Goal: Task Accomplishment & Management: Manage account settings

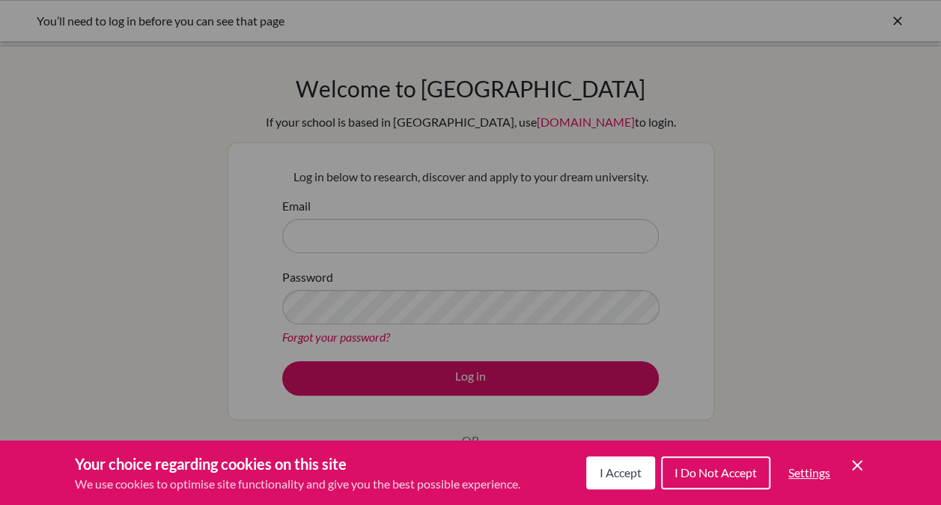
click at [630, 469] on span "I Accept" at bounding box center [621, 472] width 42 height 14
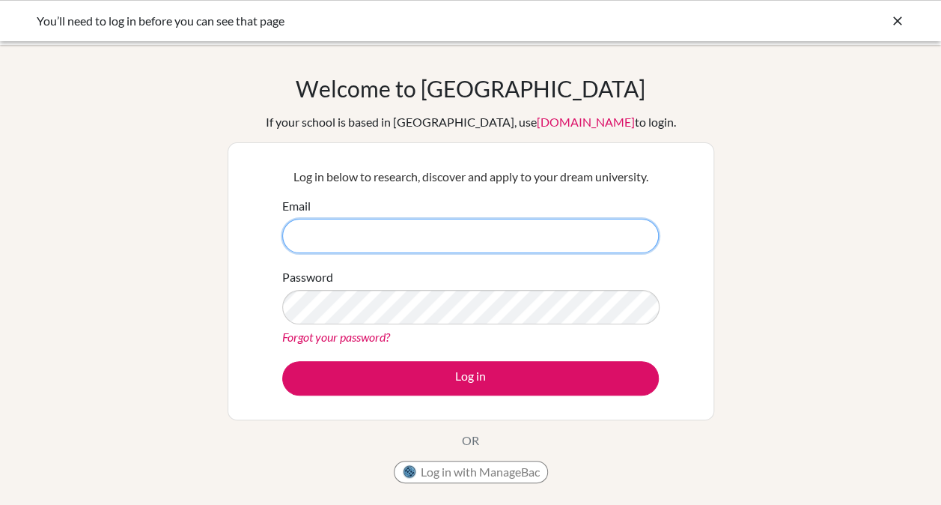
click at [530, 246] on input "Email" at bounding box center [470, 236] width 377 height 34
type input "[EMAIL_ADDRESS][DOMAIN_NAME]"
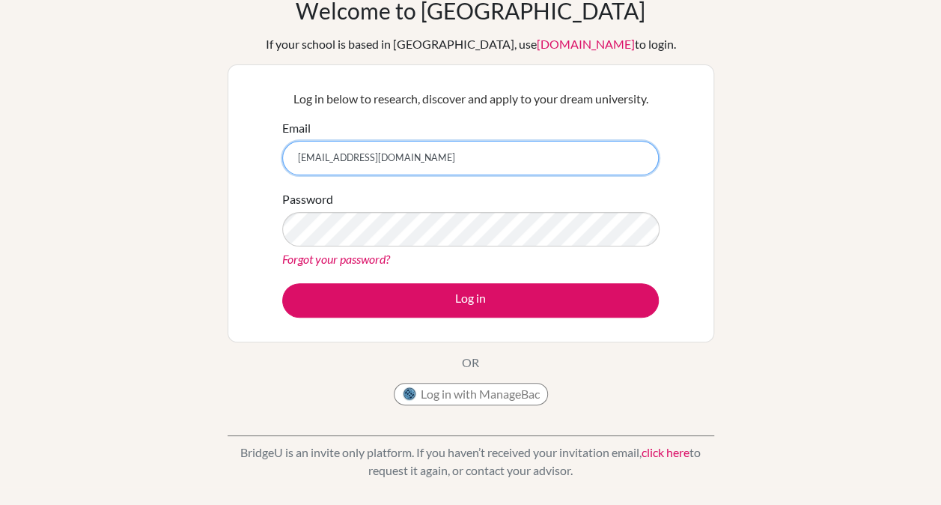
scroll to position [85, 0]
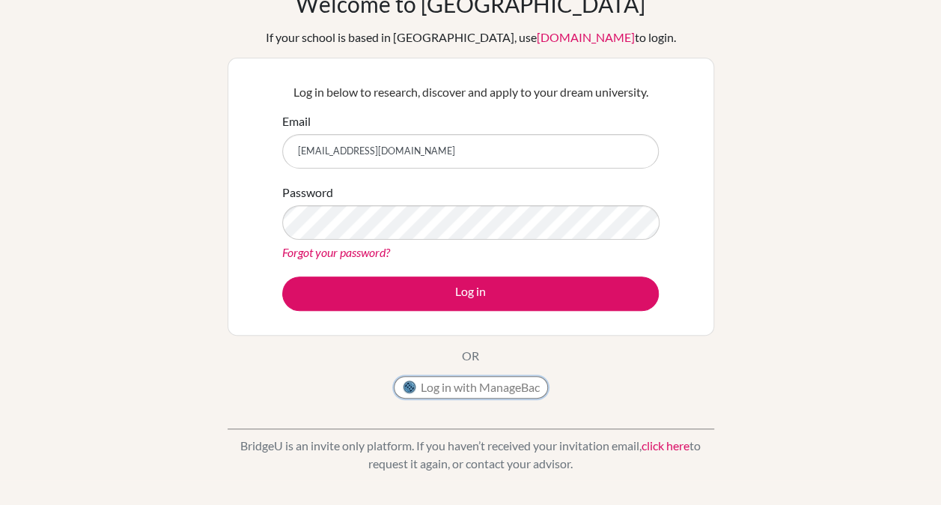
click at [457, 388] on button "Log in with ManageBac" at bounding box center [471, 387] width 154 height 22
click at [347, 258] on link "Forgot your password?" at bounding box center [336, 252] width 108 height 14
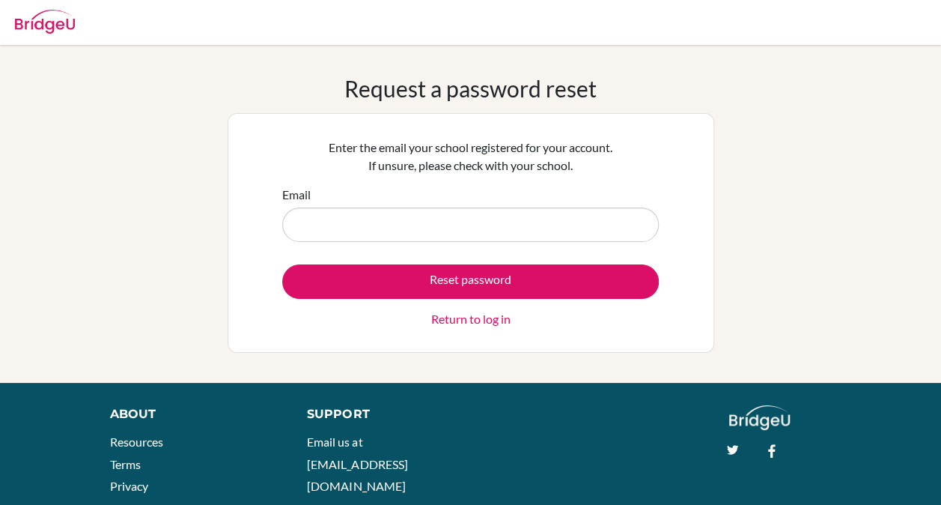
click at [455, 202] on div "Email" at bounding box center [470, 214] width 377 height 56
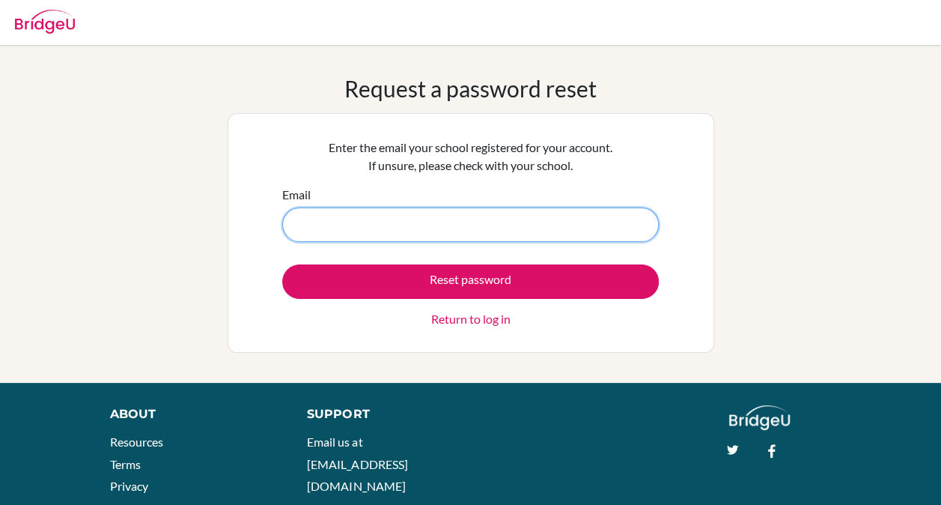
click at [448, 219] on input "Email" at bounding box center [470, 224] width 377 height 34
type input "majid.roshanfekr@ef.com"
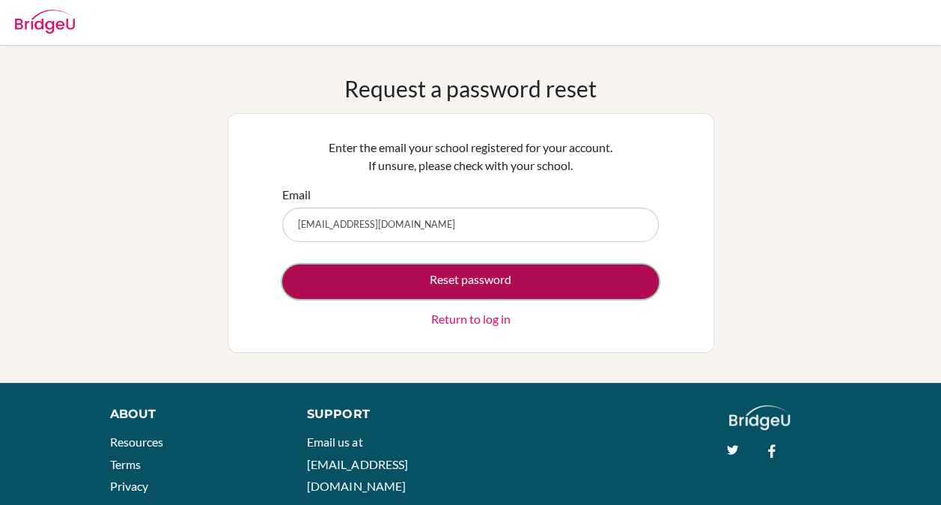
click at [509, 293] on button "Reset password" at bounding box center [470, 281] width 377 height 34
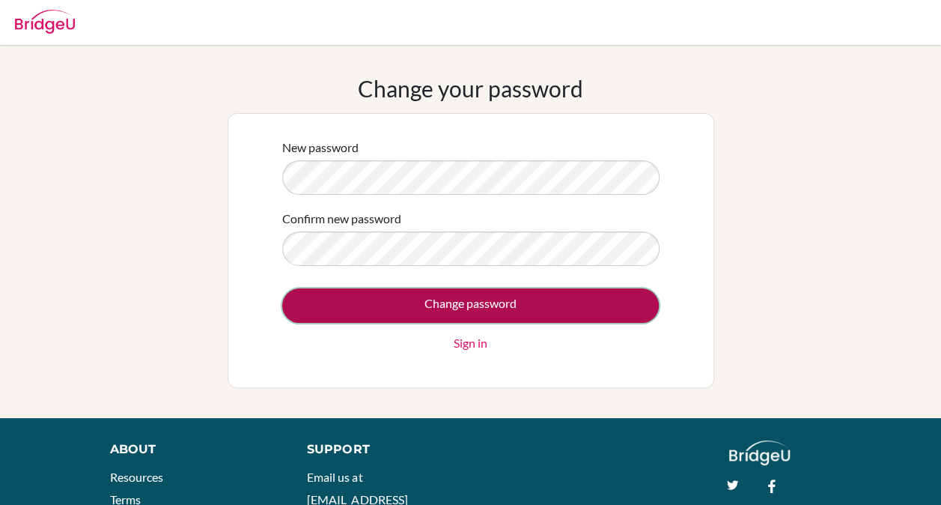
click at [545, 304] on input "Change password" at bounding box center [470, 305] width 377 height 34
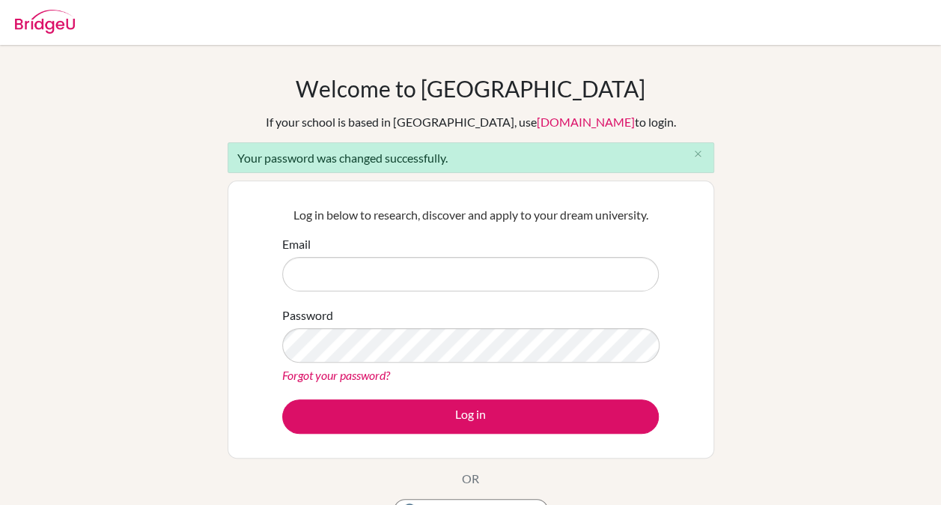
click at [594, 269] on input "Email" at bounding box center [470, 274] width 377 height 34
type input "[EMAIL_ADDRESS][DOMAIN_NAME]"
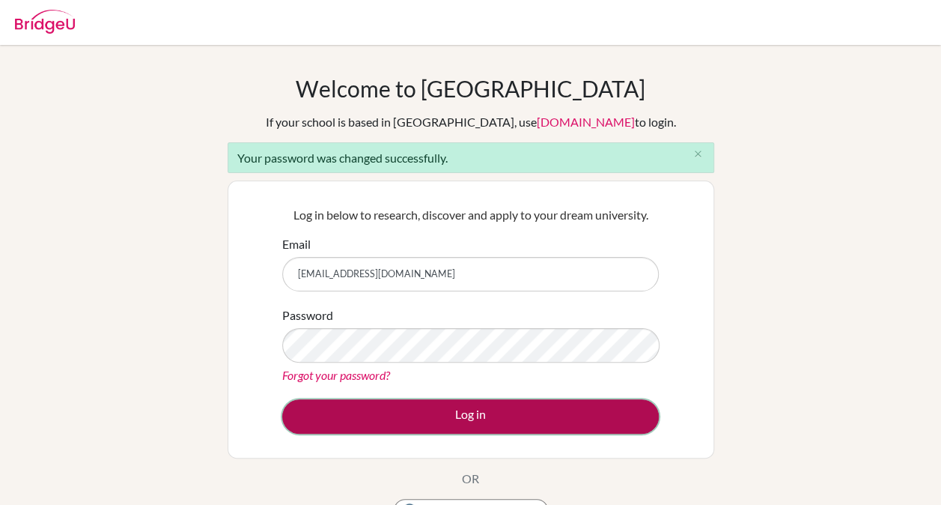
click at [437, 412] on button "Log in" at bounding box center [470, 416] width 377 height 34
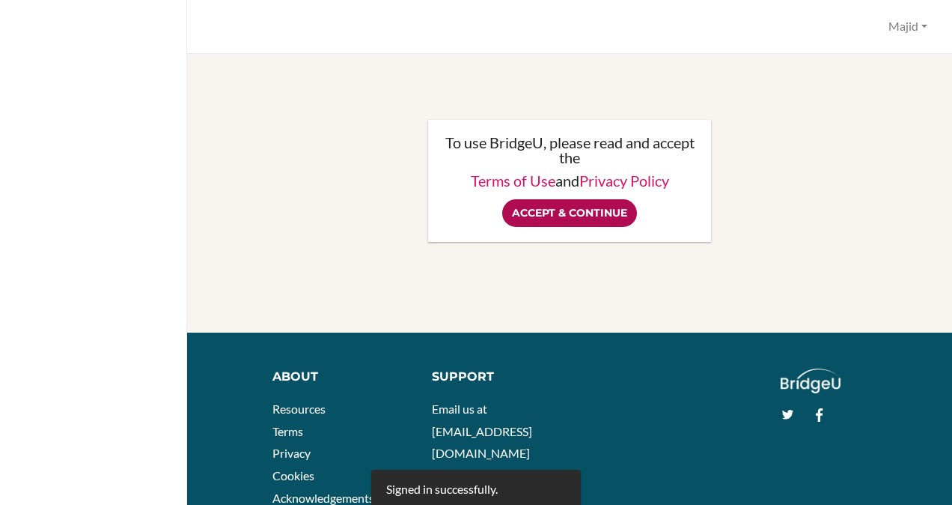
click at [586, 210] on input "Accept & Continue" at bounding box center [569, 213] width 135 height 28
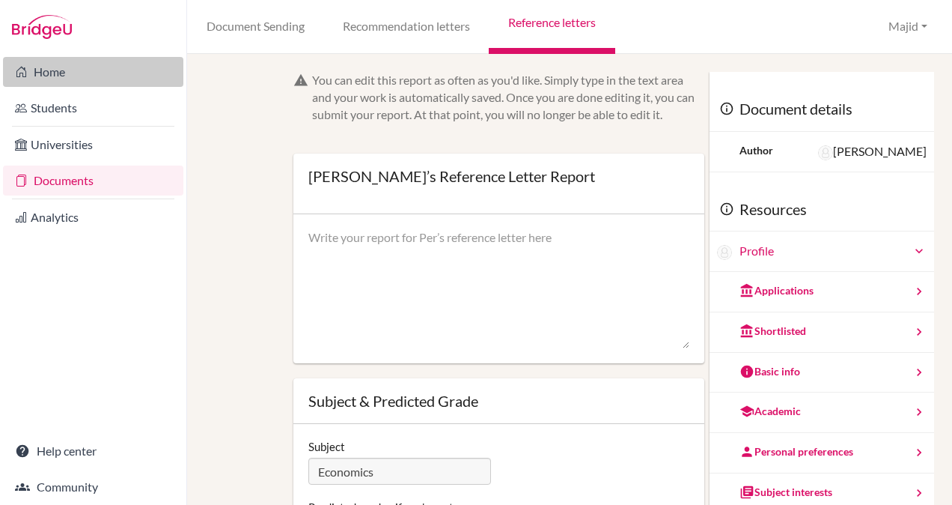
click at [43, 62] on link "Home" at bounding box center [93, 72] width 180 height 30
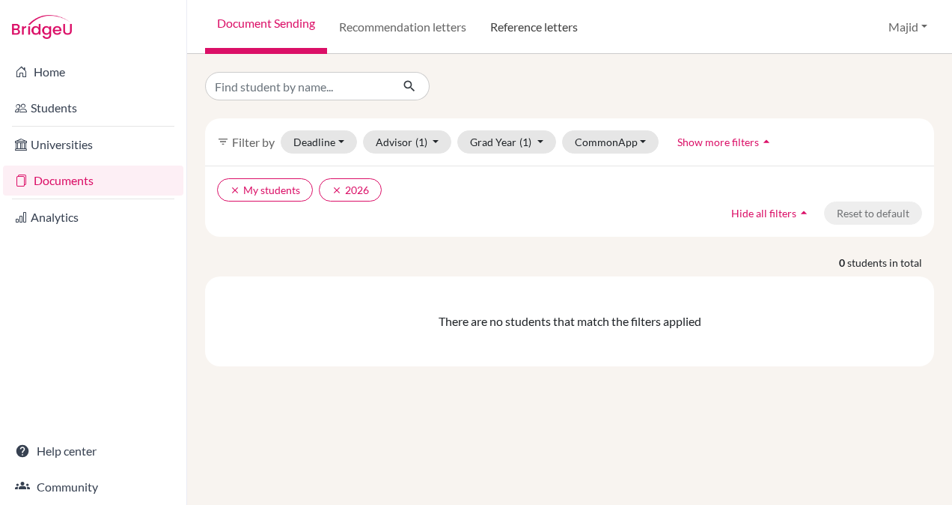
click at [555, 24] on link "Reference letters" at bounding box center [534, 27] width 112 height 54
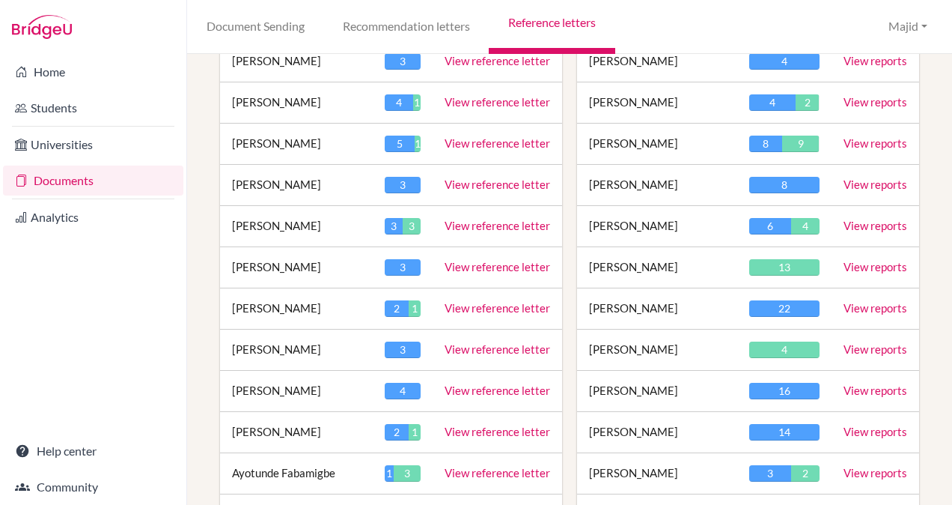
scroll to position [448, 0]
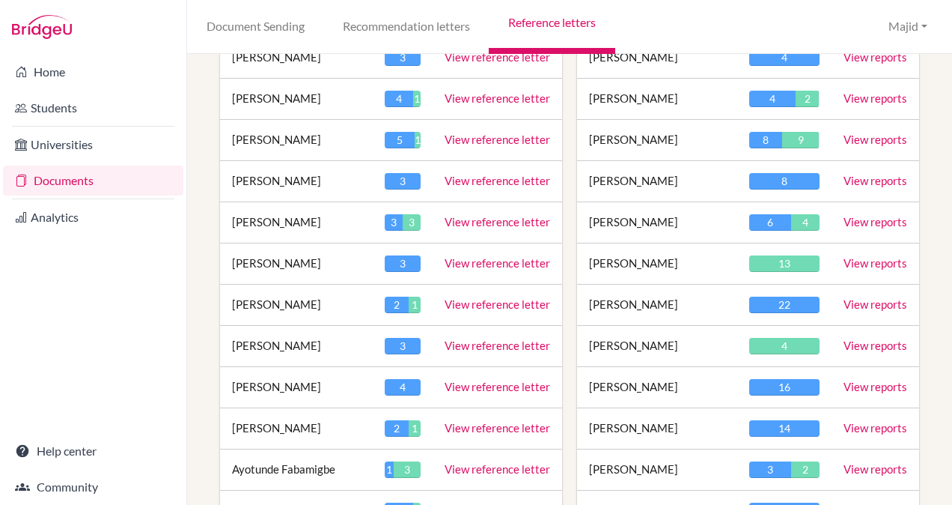
click at [865, 299] on link "View reports" at bounding box center [876, 303] width 64 height 13
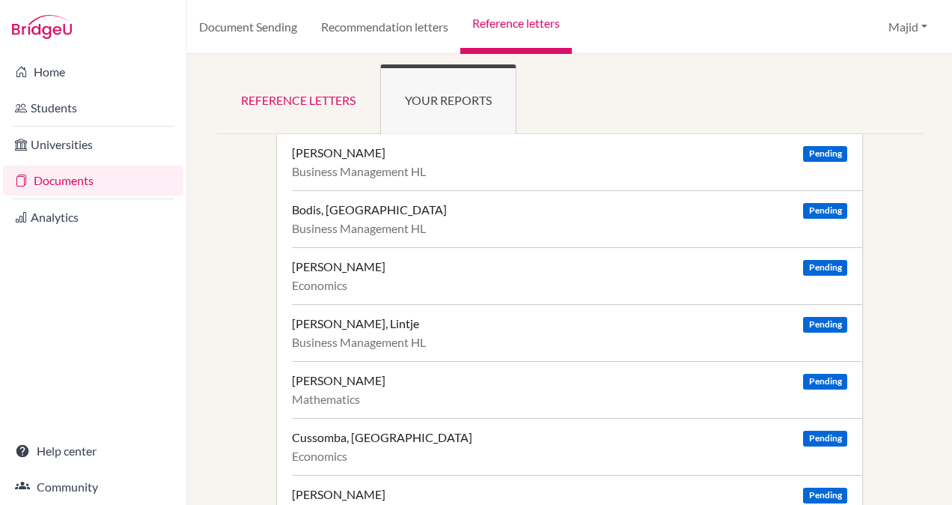
scroll to position [9, 0]
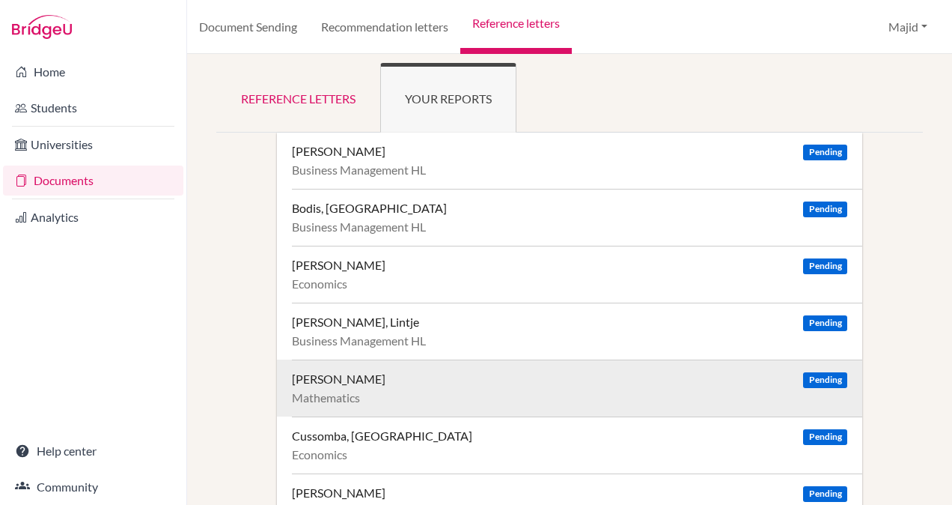
click at [809, 373] on span "Pending" at bounding box center [824, 380] width 43 height 16
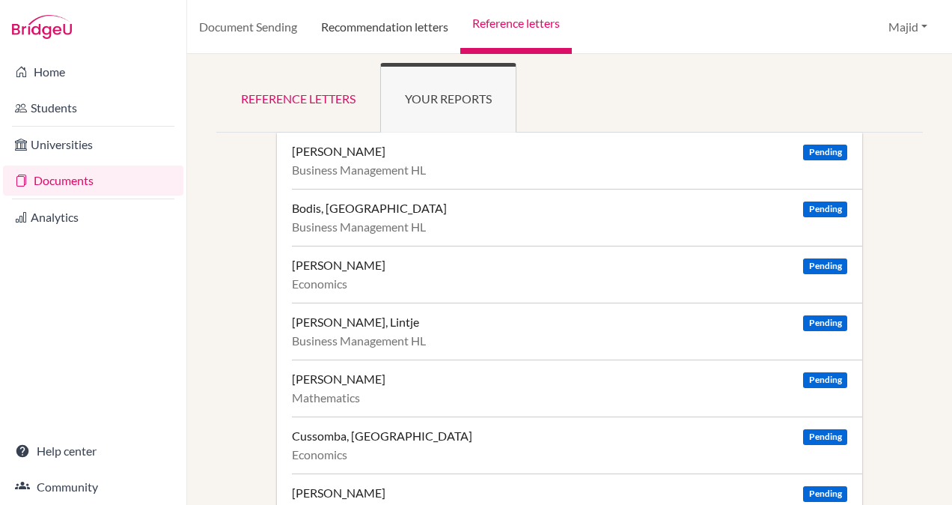
click at [397, 25] on link "Recommendation letters" at bounding box center [384, 27] width 151 height 54
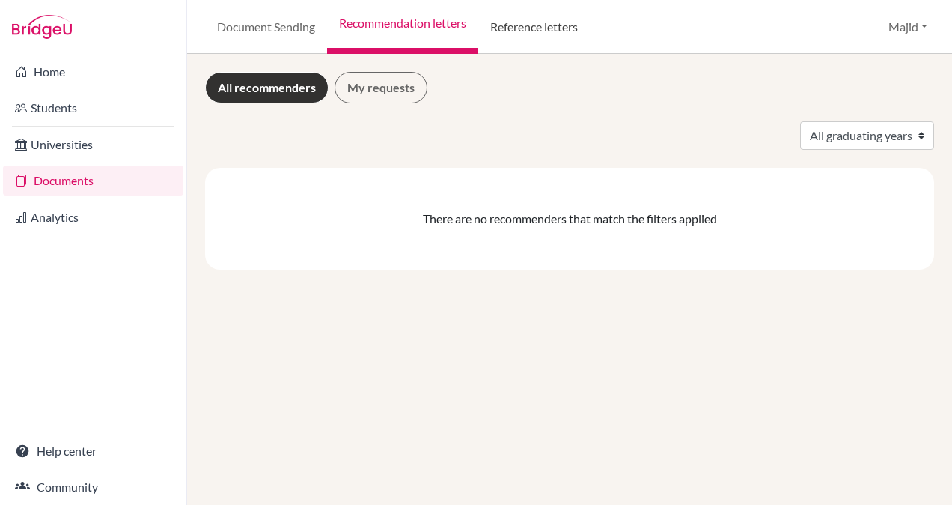
click at [563, 22] on link "Reference letters" at bounding box center [534, 27] width 112 height 54
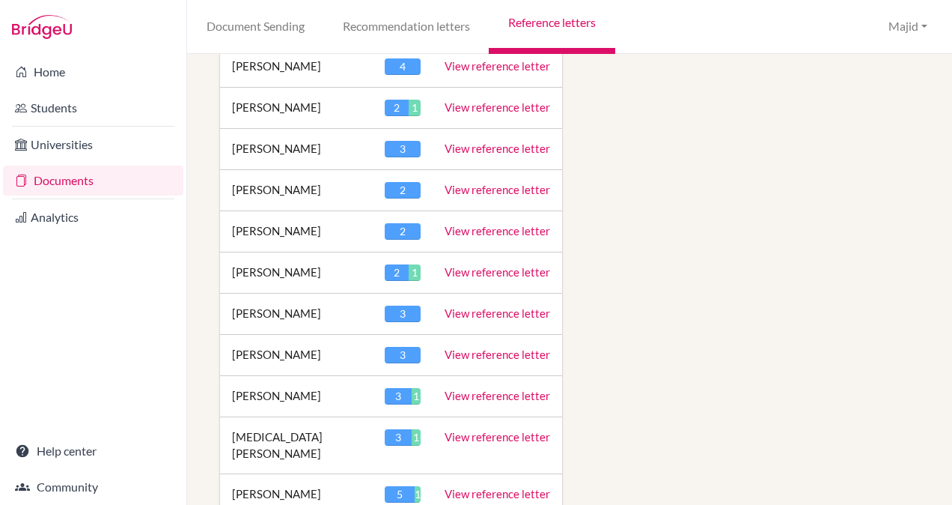
scroll to position [2148, 0]
click at [480, 430] on link "View reference letter" at bounding box center [498, 436] width 106 height 13
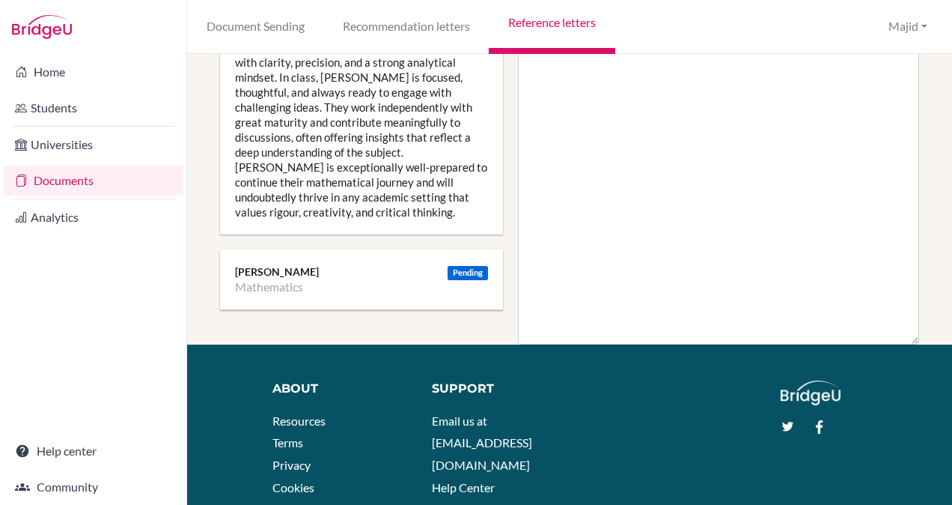
scroll to position [673, 0]
